Goal: Information Seeking & Learning: Find specific fact

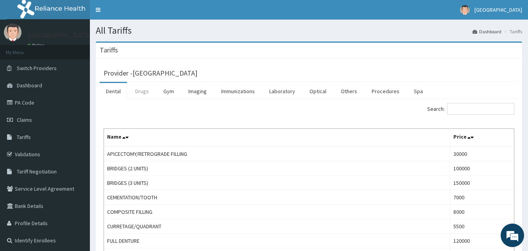
click at [144, 93] on link "Drugs" at bounding box center [142, 91] width 26 height 16
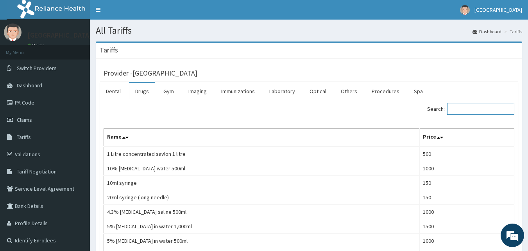
click at [478, 110] on input "Search:" at bounding box center [480, 109] width 67 height 12
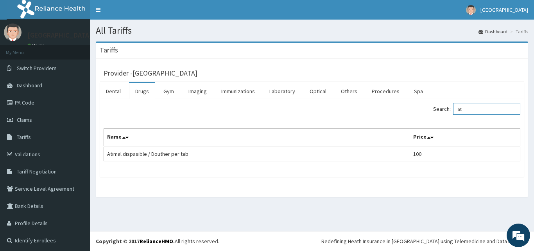
type input "a"
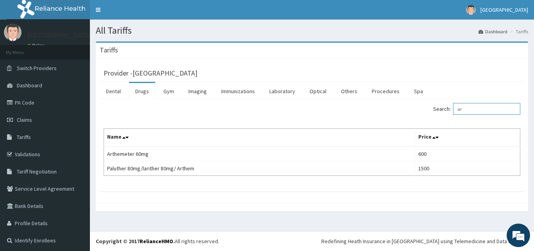
type input "a"
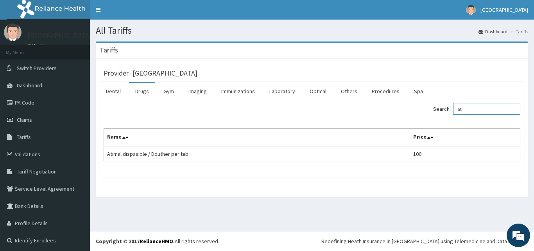
type input "a"
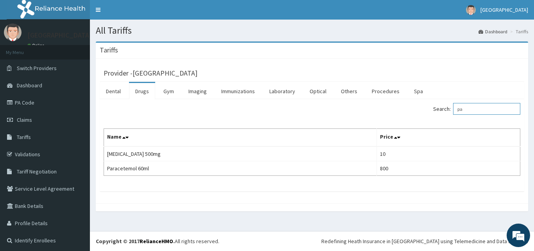
type input "p"
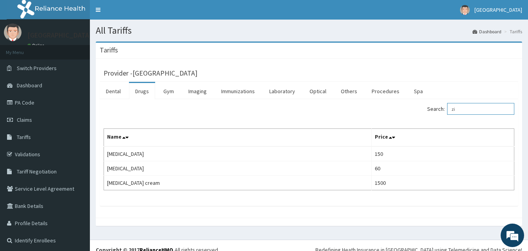
type input "z"
type input "l"
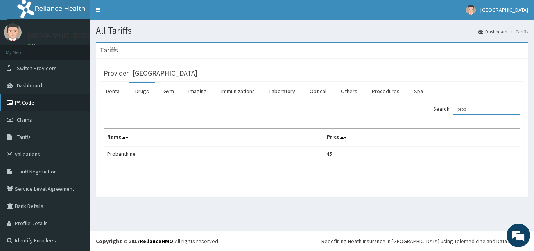
type input "prob"
click at [19, 104] on link "PA Code" at bounding box center [45, 102] width 90 height 17
